Goal: Information Seeking & Learning: Learn about a topic

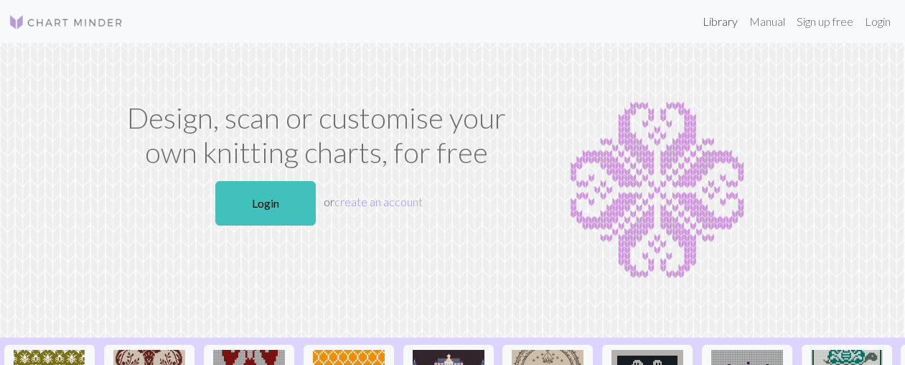
click at [716, 26] on link "Library" at bounding box center [720, 21] width 47 height 29
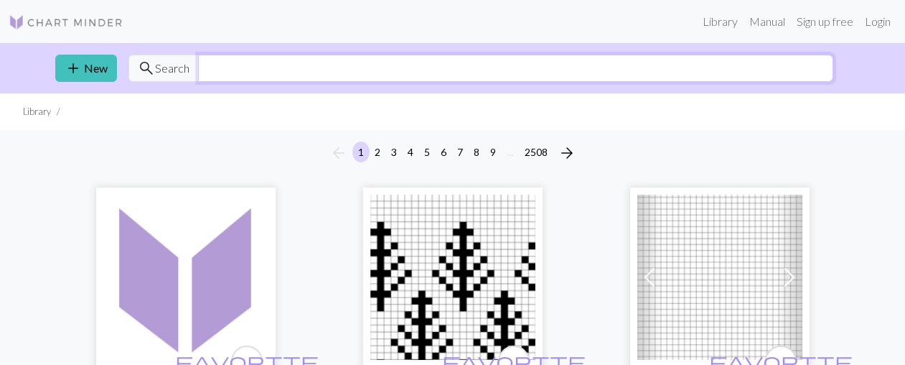
click at [538, 73] on input "text" at bounding box center [515, 68] width 635 height 27
type input "supernatural"
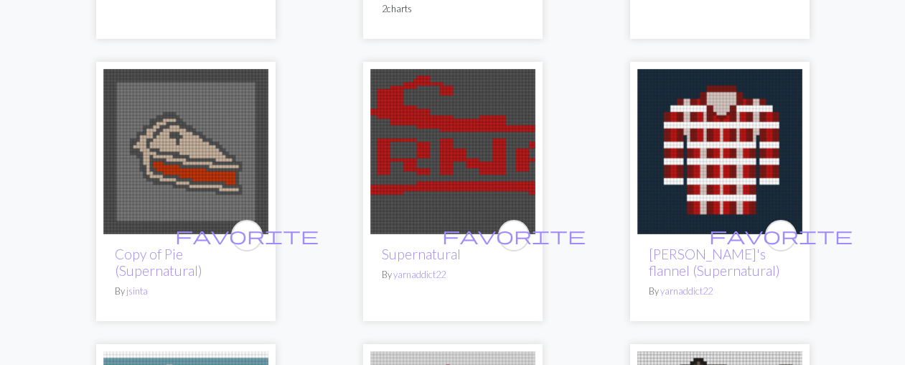
scroll to position [432, 0]
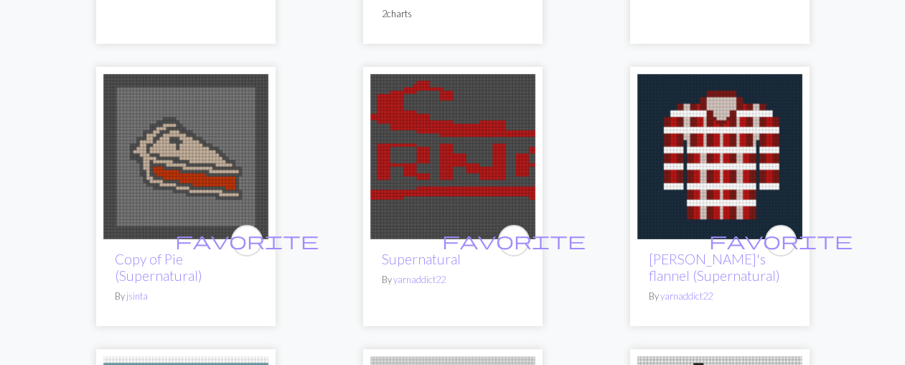
click at [441, 166] on img at bounding box center [452, 156] width 165 height 165
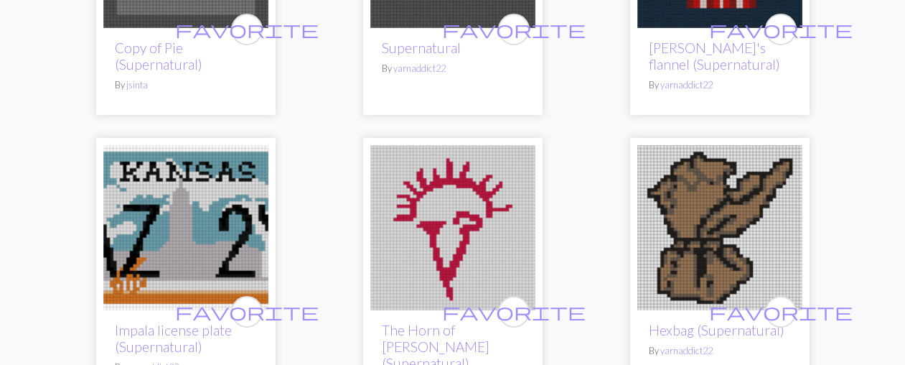
scroll to position [640, 0]
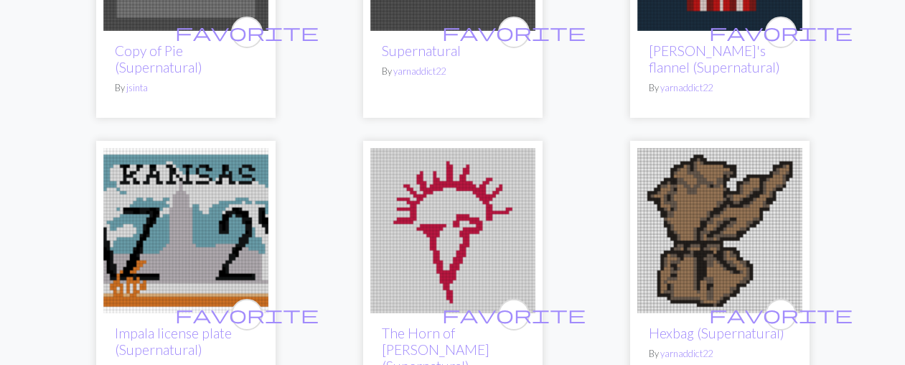
click at [177, 224] on img at bounding box center [185, 230] width 165 height 165
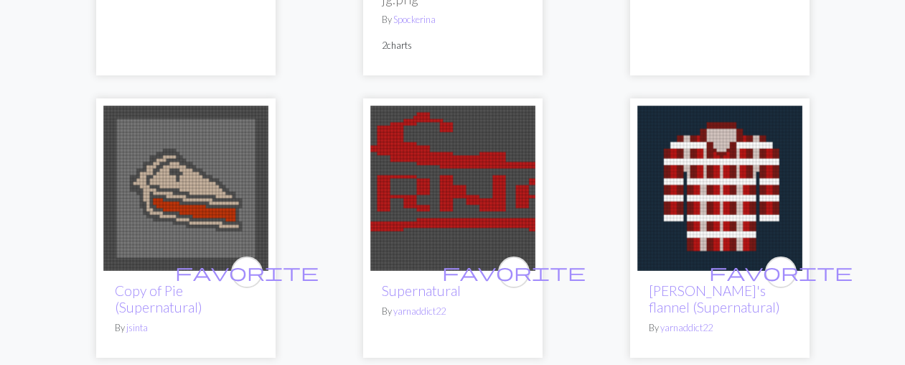
scroll to position [398, 0]
